Goal: Information Seeking & Learning: Learn about a topic

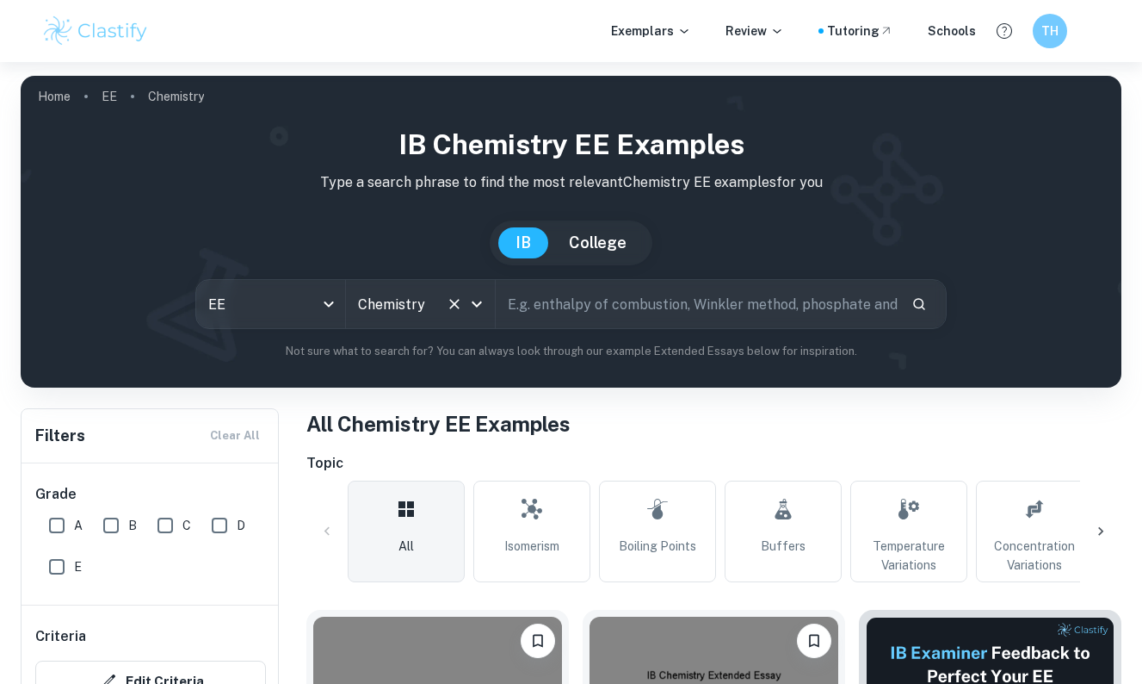
click at [369, 315] on input "Chemistry" at bounding box center [396, 304] width 85 height 33
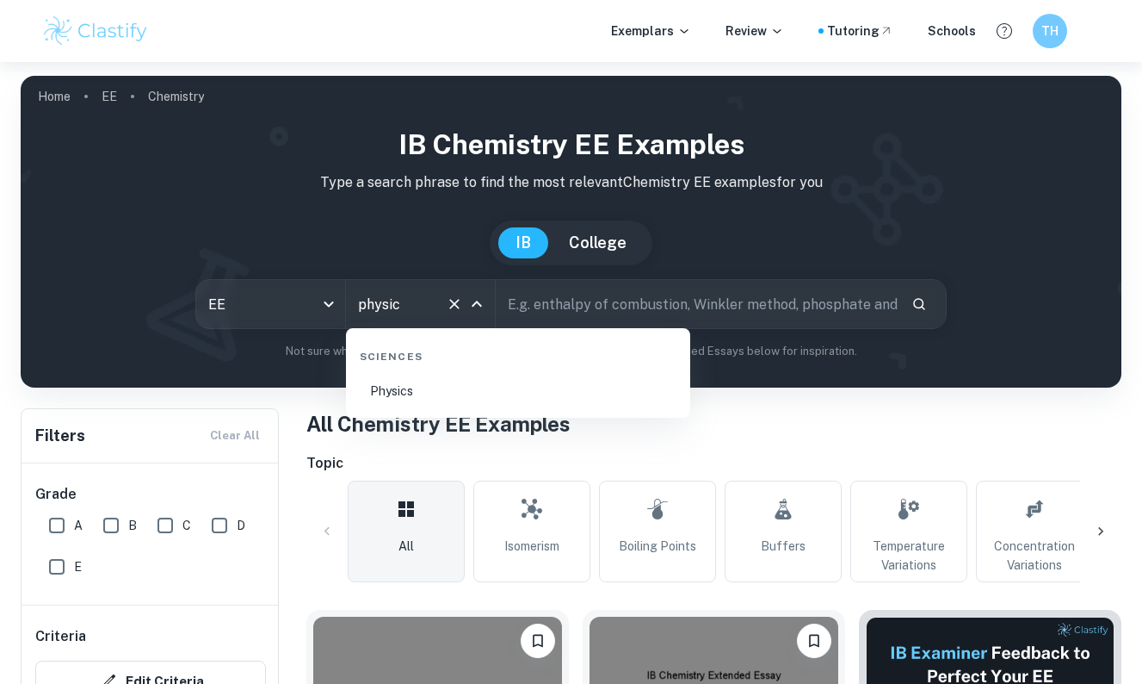
type input "physics"
click at [428, 396] on li "Physics" at bounding box center [518, 391] width 331 height 40
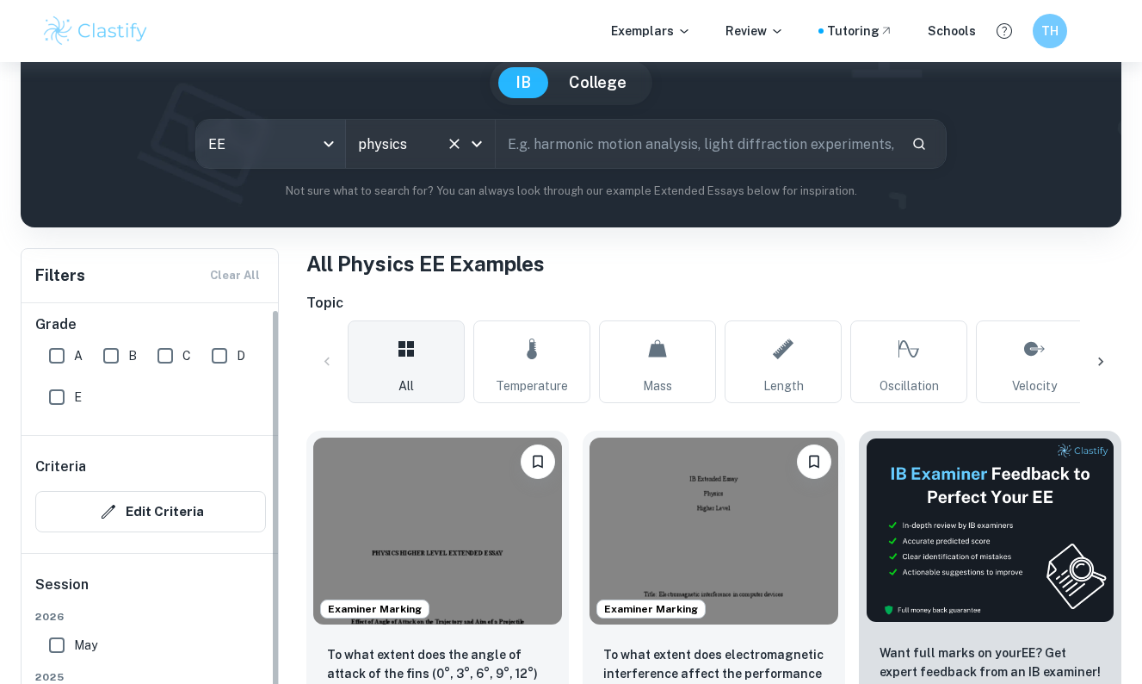
scroll to position [125, 0]
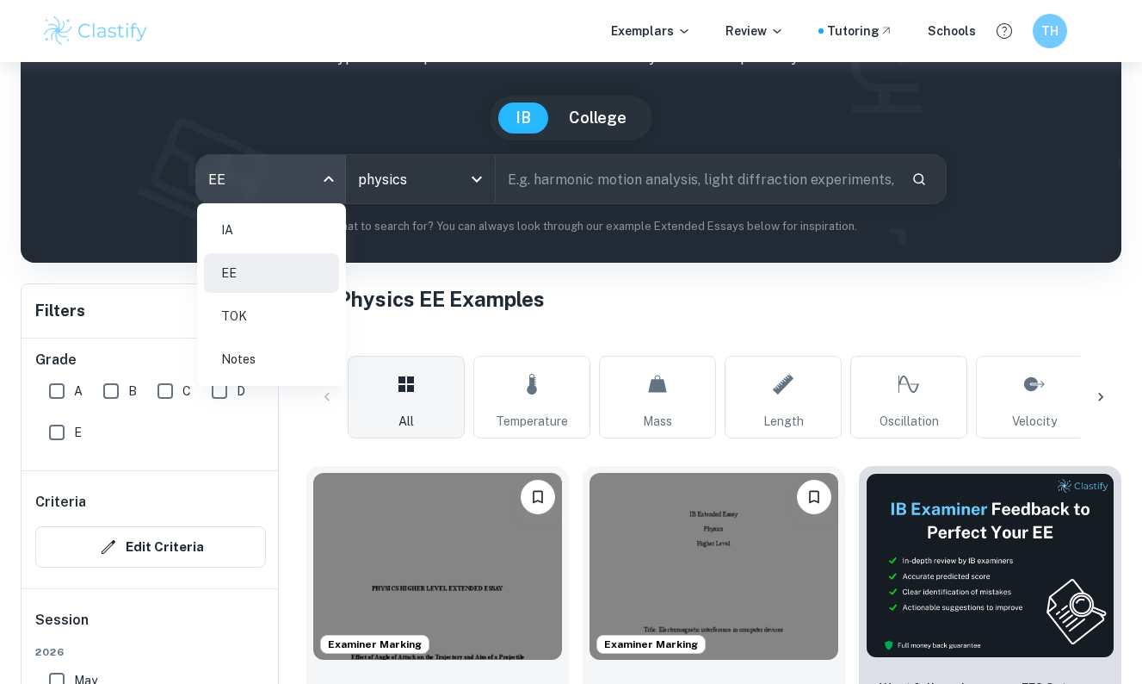
click at [313, 176] on body "We value your privacy We use cookies to enhance your browsing experience, serve…" at bounding box center [571, 279] width 1142 height 684
click at [258, 236] on li "IA" at bounding box center [271, 230] width 135 height 40
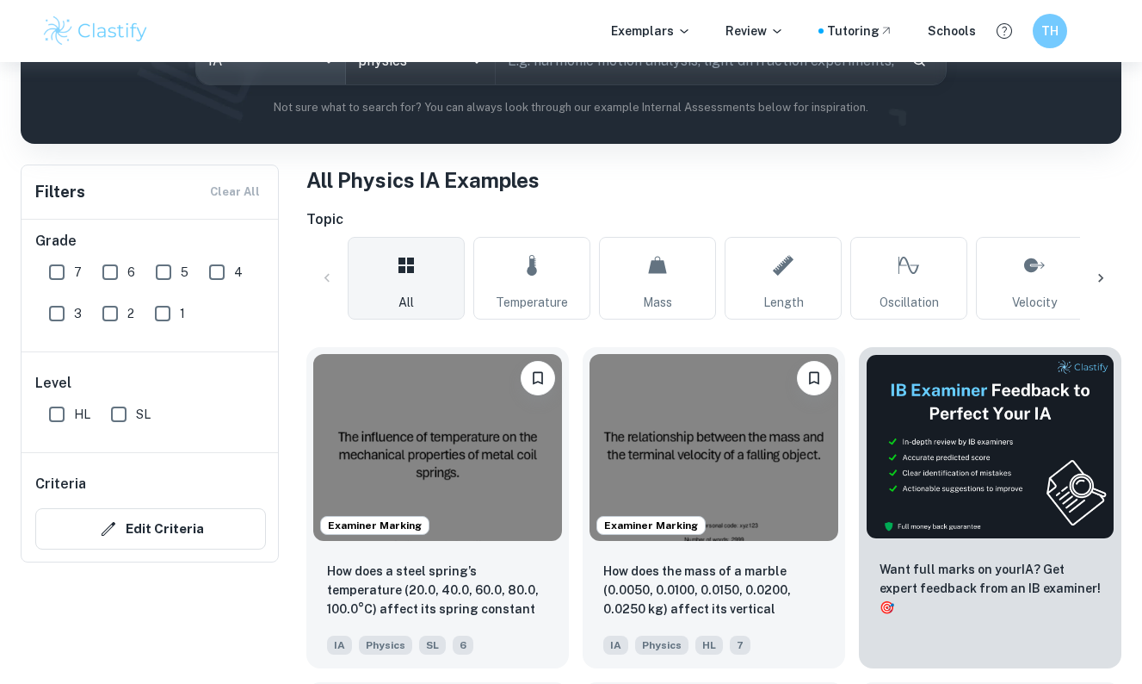
scroll to position [358, 0]
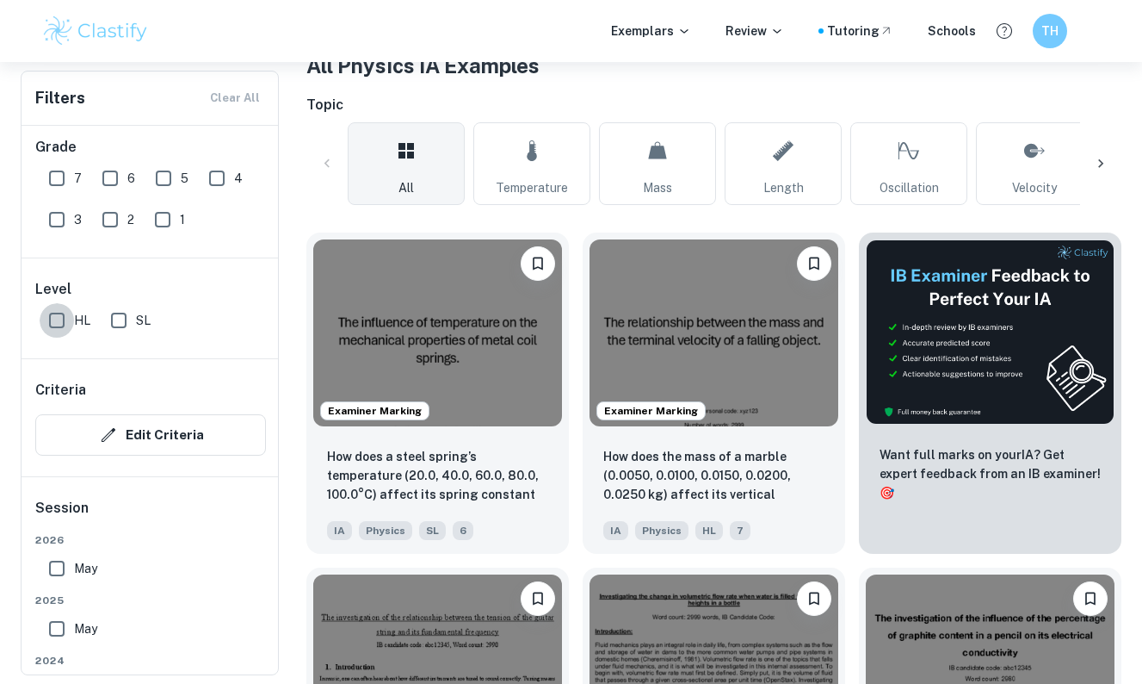
click at [61, 325] on input "HL" at bounding box center [57, 320] width 34 height 34
checkbox input "true"
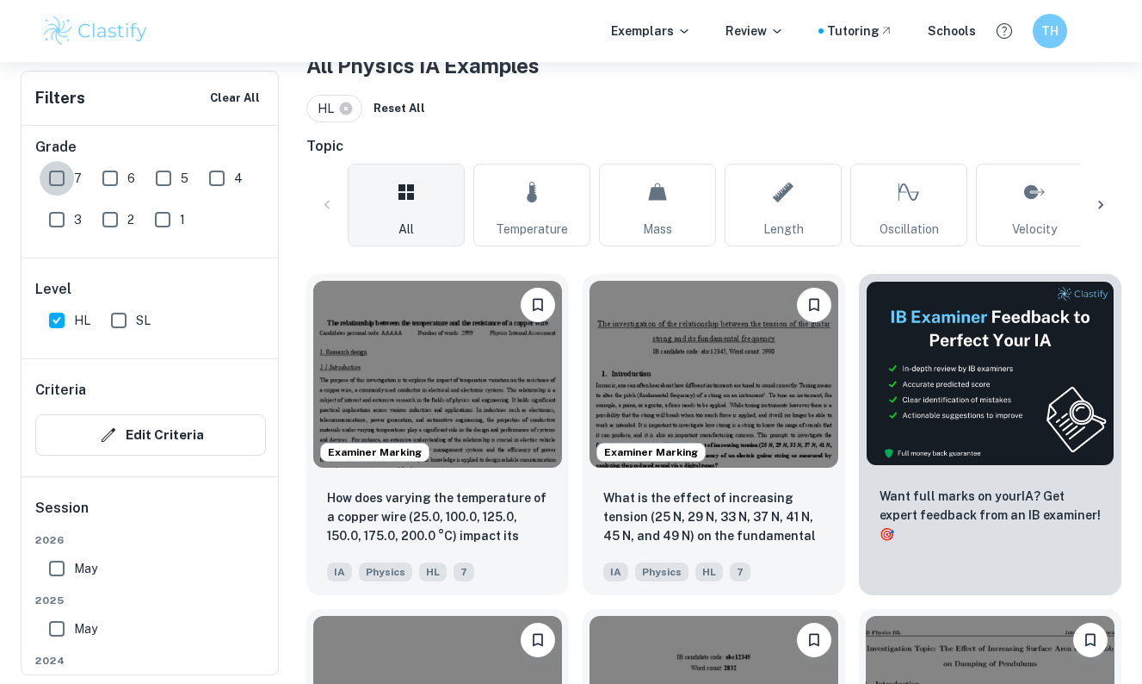
click at [50, 191] on input "7" at bounding box center [57, 178] width 34 height 34
checkbox input "true"
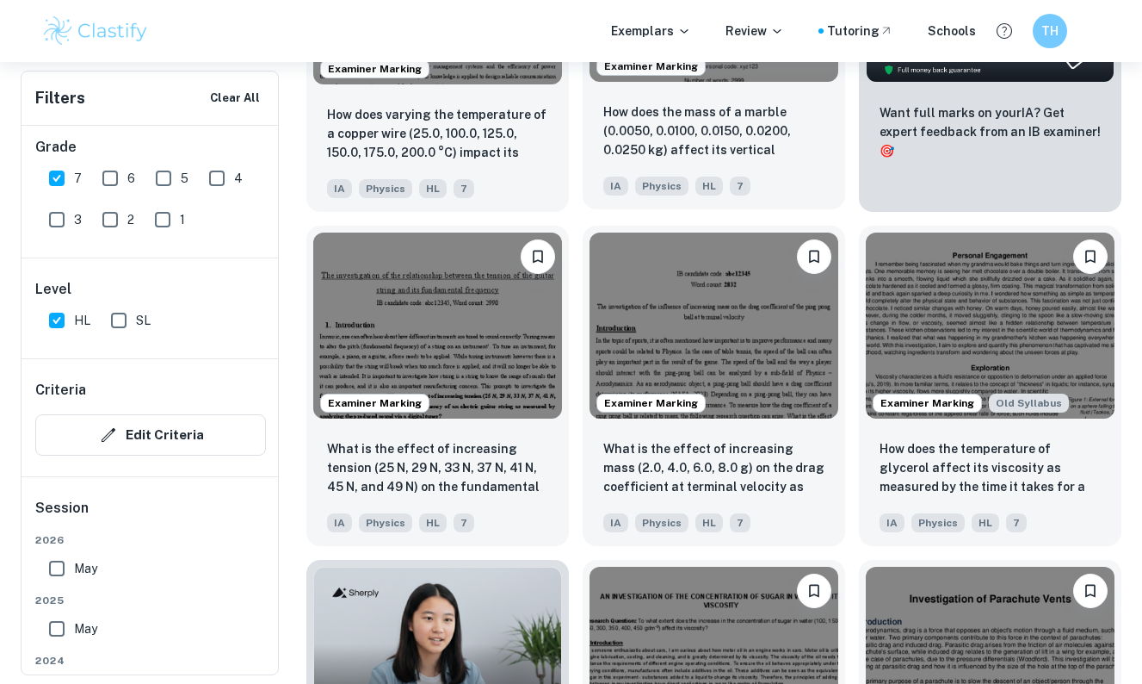
scroll to position [742, 0]
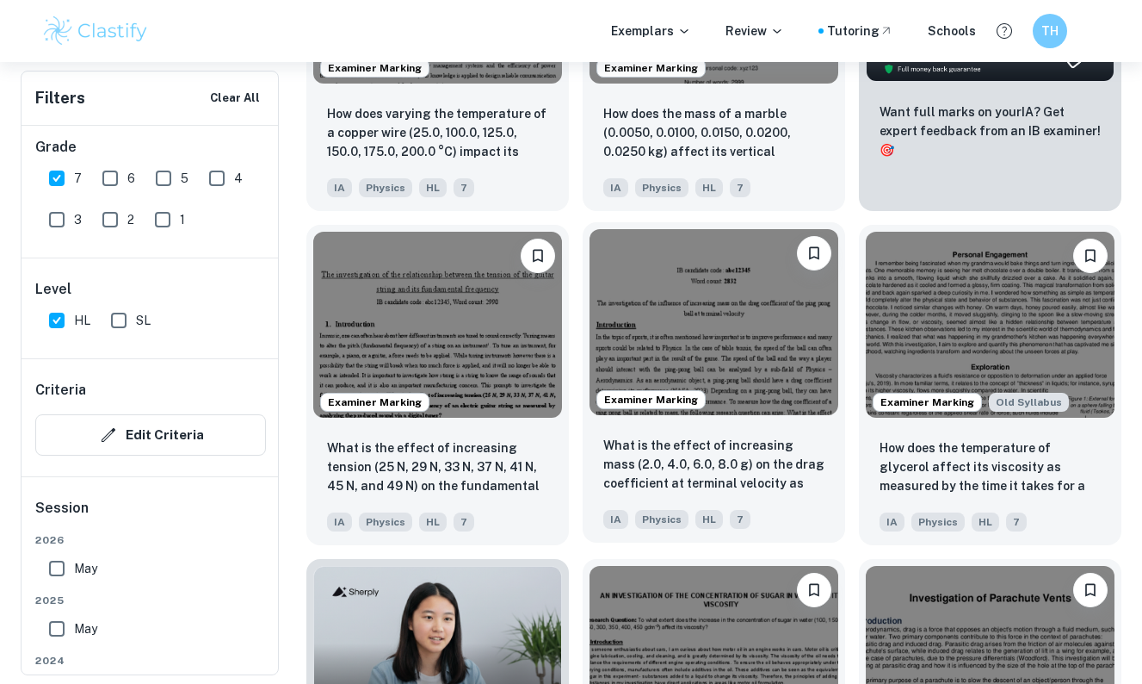
click at [752, 364] on img at bounding box center [714, 322] width 249 height 187
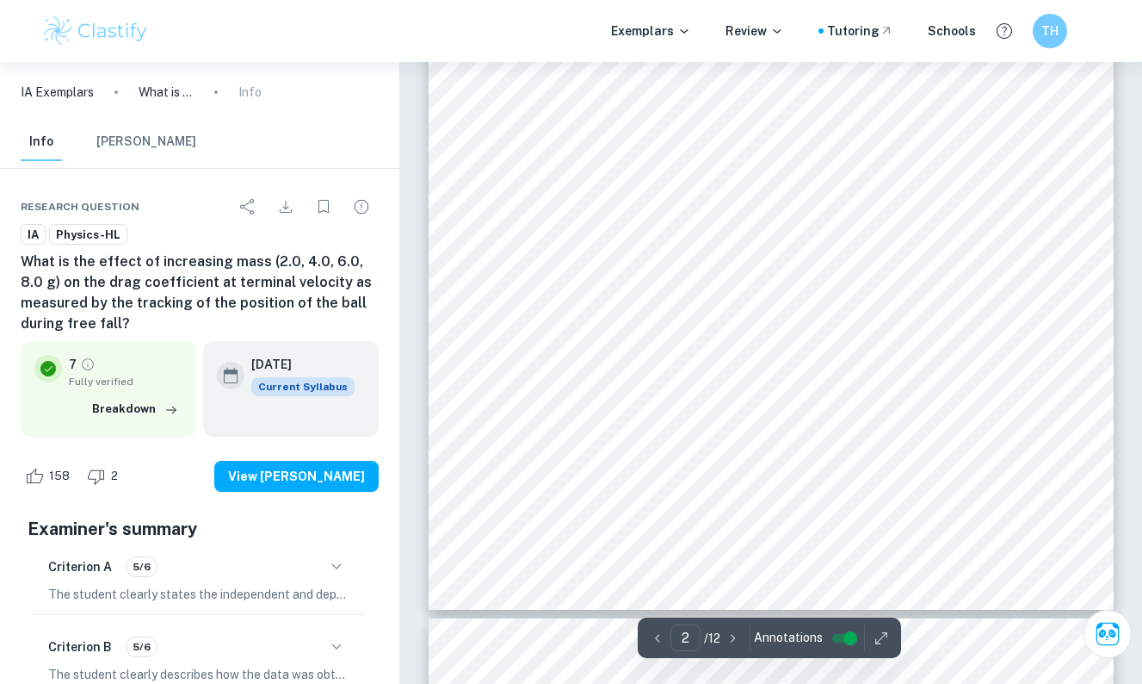
scroll to position [1526, 0]
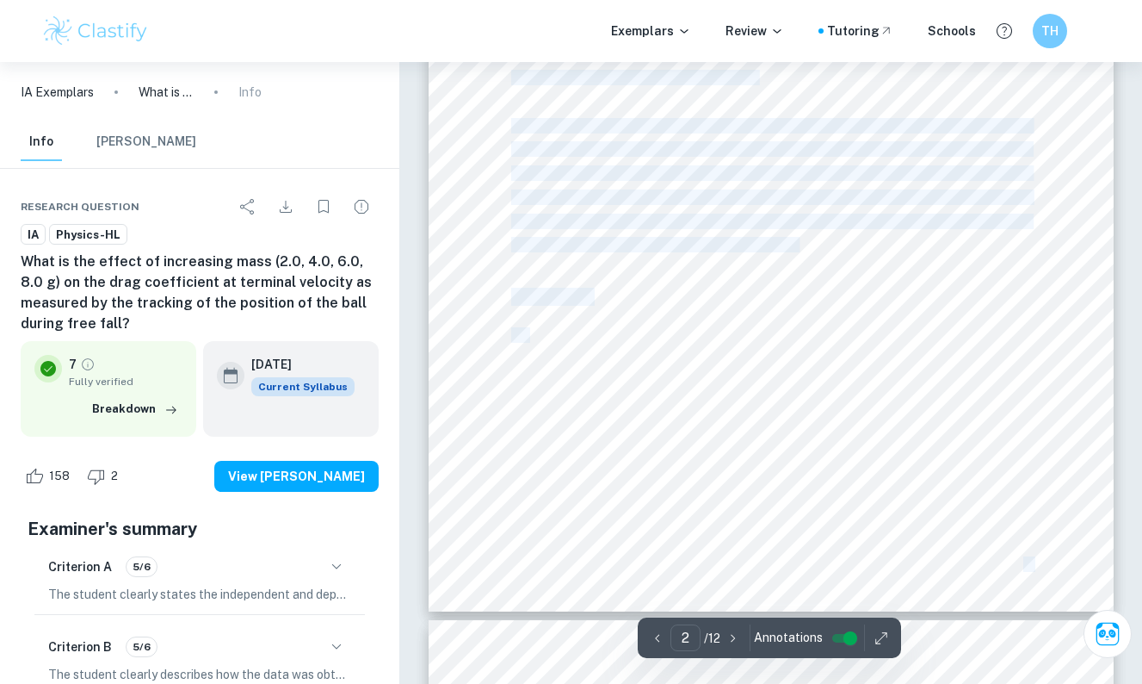
drag, startPoint x: 758, startPoint y: 349, endPoint x: 533, endPoint y: 331, distance: 225.4
click at [533, 331] on div "2 The velocity at that point will be constant 3 the object will achieve a termi…" at bounding box center [771, 126] width 685 height 969
click at [587, 331] on span "Independent Variable:" at bounding box center [578, 335] width 134 height 14
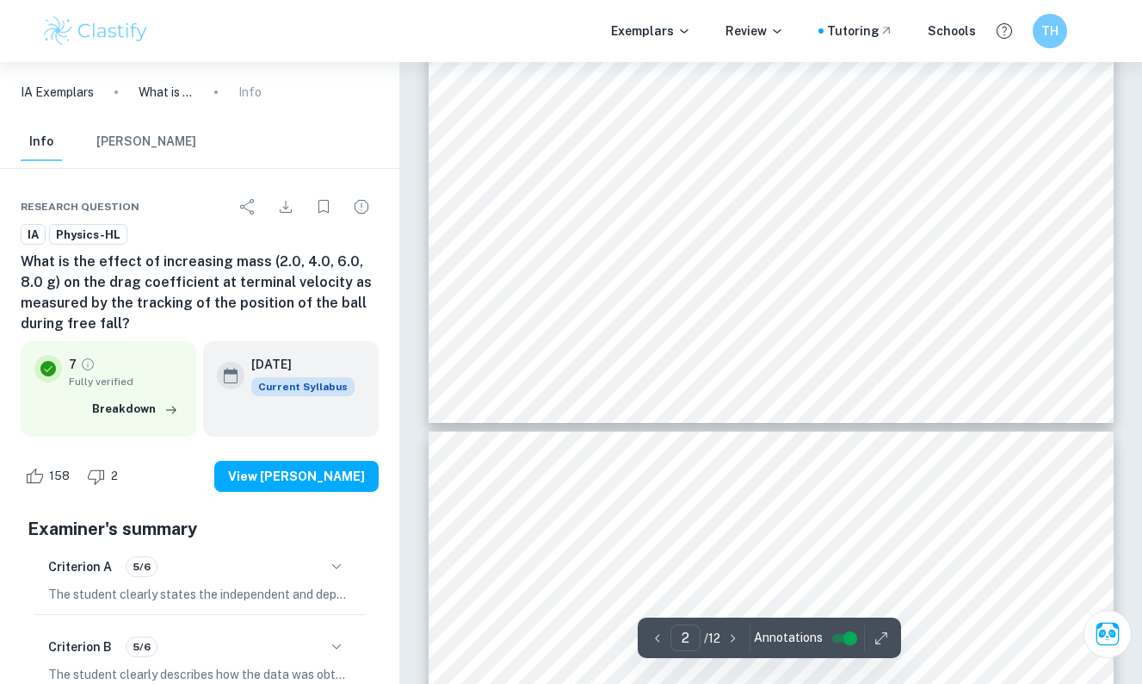
scroll to position [1687, 0]
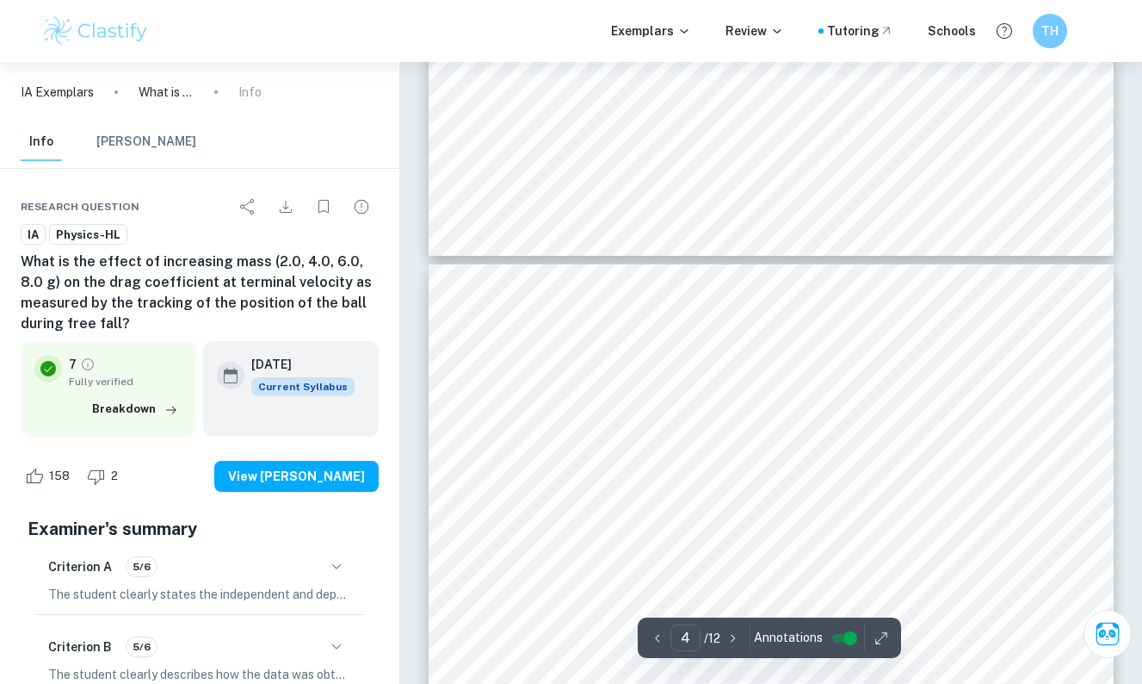
type input "5"
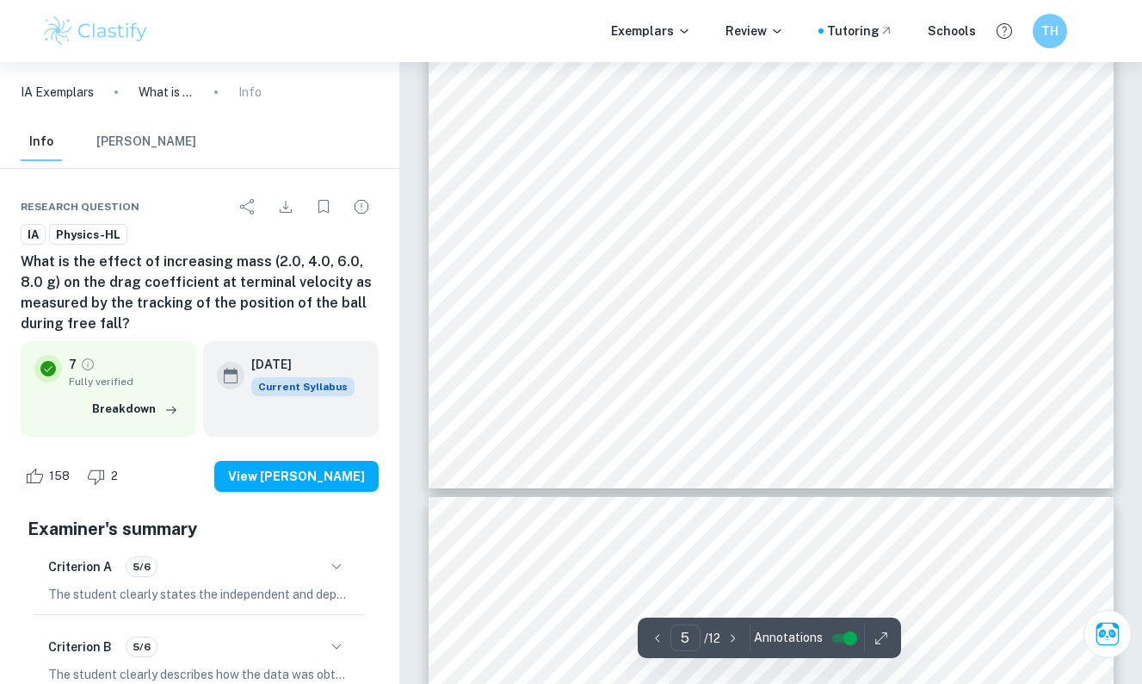
scroll to position [4680, 0]
